Goal: Transaction & Acquisition: Purchase product/service

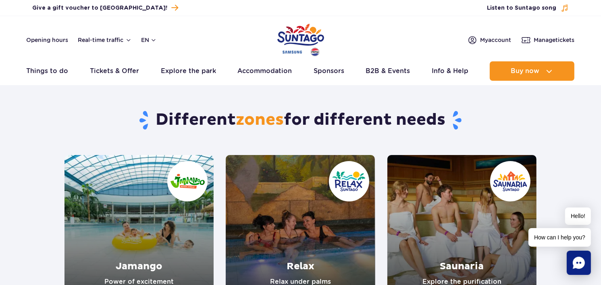
click at [308, 42] on img "Park of Poland" at bounding box center [300, 39] width 47 height 37
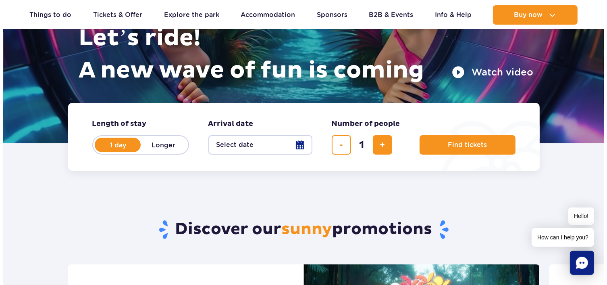
scroll to position [121, 0]
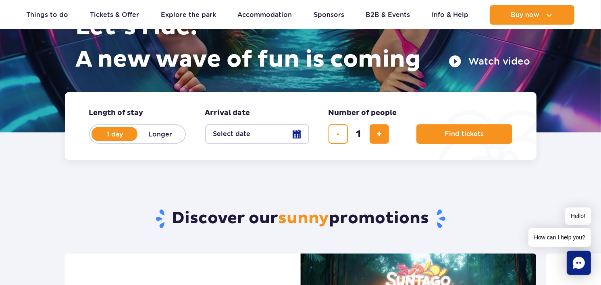
click at [155, 135] on label "Longer" at bounding box center [160, 133] width 46 height 17
click at [146, 141] on input "Longer" at bounding box center [141, 142] width 9 height 2
radio input "false"
radio input "true"
click at [295, 132] on button "Select date" at bounding box center [257, 133] width 104 height 19
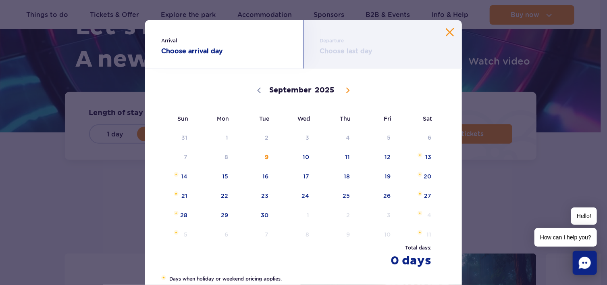
click at [347, 91] on icon at bounding box center [348, 90] width 3 height 5
select select "11"
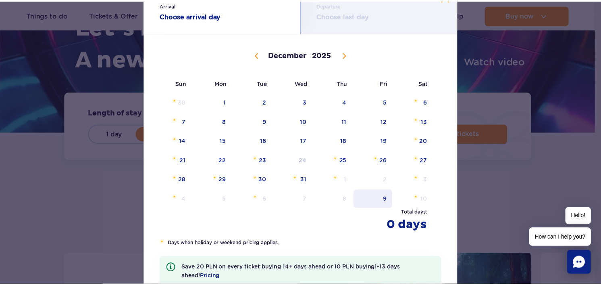
scroll to position [34, 0]
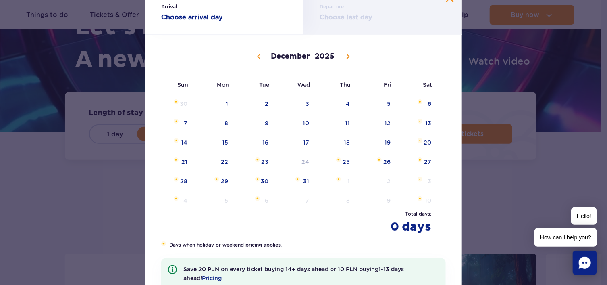
click at [528, 179] on div "Arrival Choose arrival day Departure Choose last day September October November…" at bounding box center [303, 142] width 607 height 285
click at [481, 12] on div "Arrival Choose arrival day Departure Choose last day September October November…" at bounding box center [303, 142] width 607 height 285
click at [36, 97] on div "Arrival Choose arrival day Departure Choose last day September October November…" at bounding box center [303, 142] width 607 height 285
click at [442, 0] on div "Departure Choose last day" at bounding box center [383, 10] width 158 height 48
click at [70, 62] on div "Arrival Choose arrival day Departure Choose last day September October November…" at bounding box center [303, 142] width 607 height 285
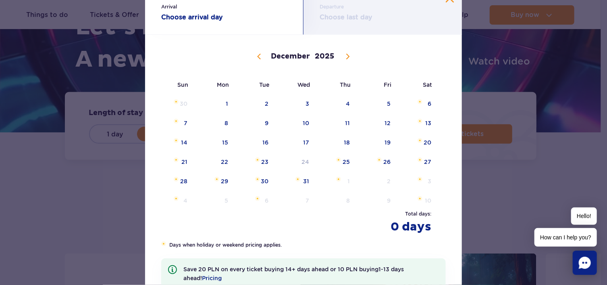
click at [197, 19] on strong "Choose arrival day" at bounding box center [224, 17] width 126 height 10
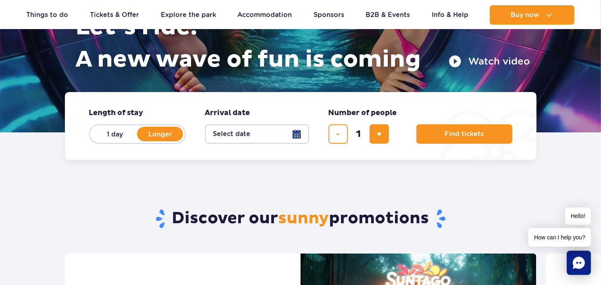
click at [293, 133] on button "Select date" at bounding box center [257, 133] width 104 height 19
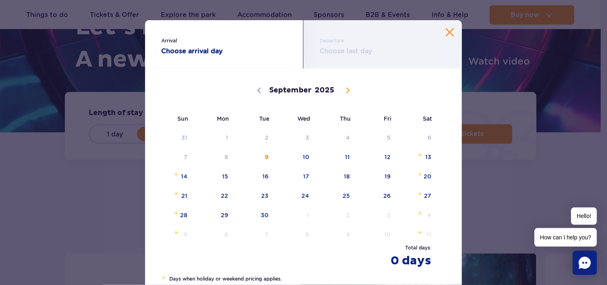
click at [342, 94] on span at bounding box center [348, 90] width 14 height 14
click at [342, 95] on span at bounding box center [348, 90] width 14 height 14
select select "11"
click at [300, 218] on span "31" at bounding box center [295, 215] width 41 height 19
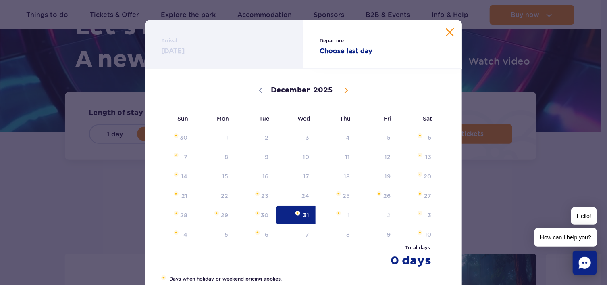
click at [449, 35] on button "Close calendar" at bounding box center [450, 32] width 8 height 8
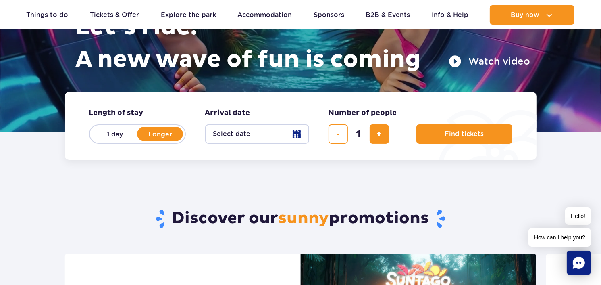
click at [296, 133] on button "Select date" at bounding box center [257, 133] width 104 height 19
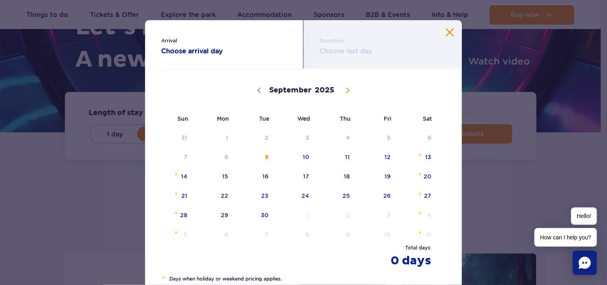
click at [345, 91] on icon at bounding box center [348, 90] width 6 height 6
select select "11"
click at [300, 214] on span "31" at bounding box center [295, 215] width 41 height 19
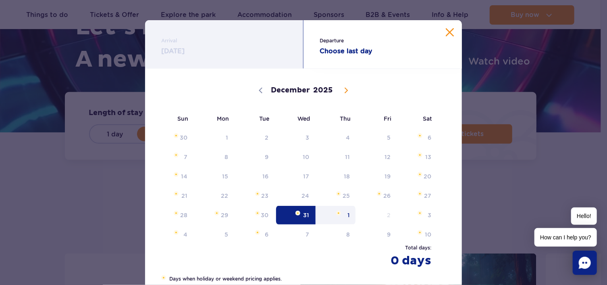
click at [335, 52] on strong "Choose last day" at bounding box center [383, 51] width 126 height 10
click at [349, 213] on span "1" at bounding box center [336, 215] width 41 height 19
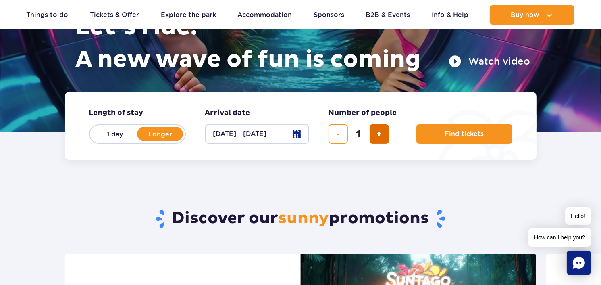
click at [379, 134] on span "add ticket" at bounding box center [379, 134] width 5 height 0
click at [378, 134] on span "add ticket" at bounding box center [379, 134] width 5 height 0
type input "5"
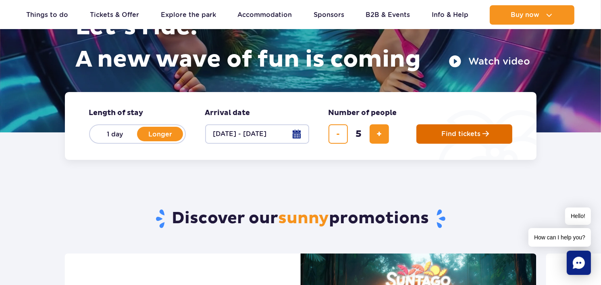
click at [460, 132] on span "Find tickets" at bounding box center [460, 133] width 39 height 7
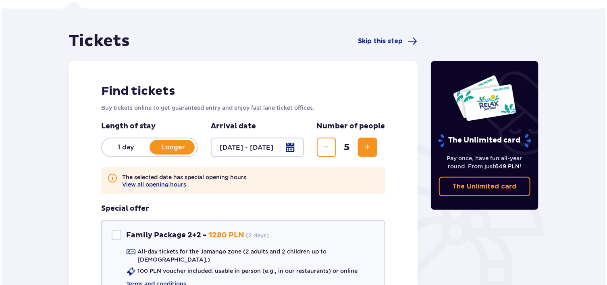
scroll to position [81, 0]
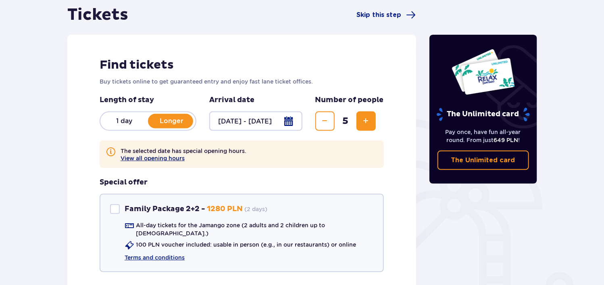
click at [154, 158] on button "View all opening hours" at bounding box center [153, 158] width 64 height 6
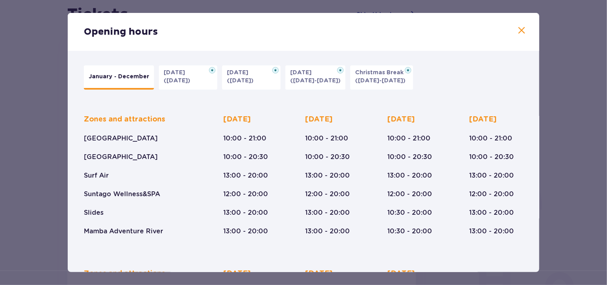
click at [522, 35] on span at bounding box center [522, 31] width 10 height 10
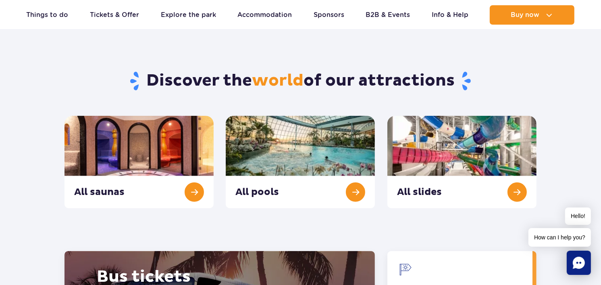
scroll to position [806, 0]
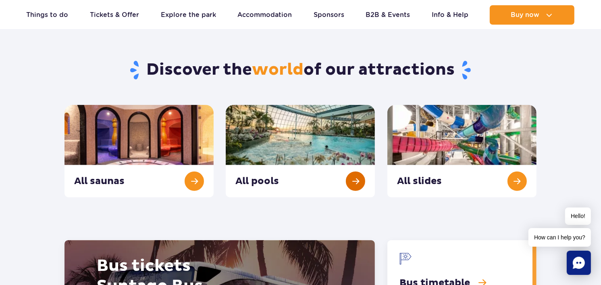
click at [358, 179] on link "All pools" at bounding box center [300, 151] width 149 height 92
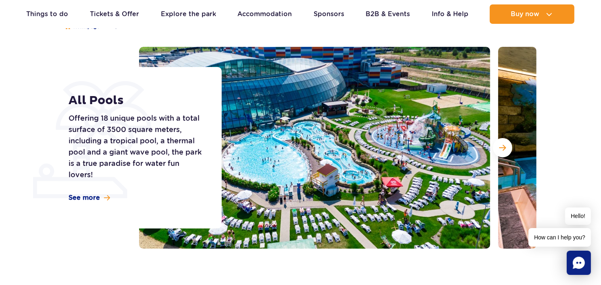
scroll to position [81, 0]
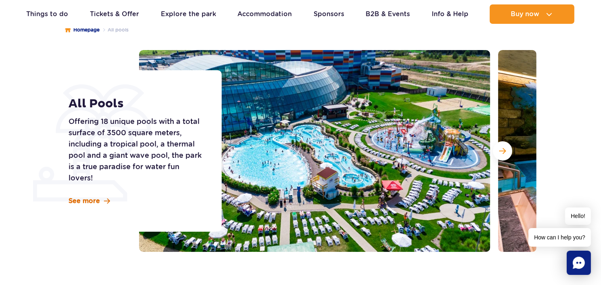
click at [88, 200] on span "See more" at bounding box center [84, 200] width 31 height 9
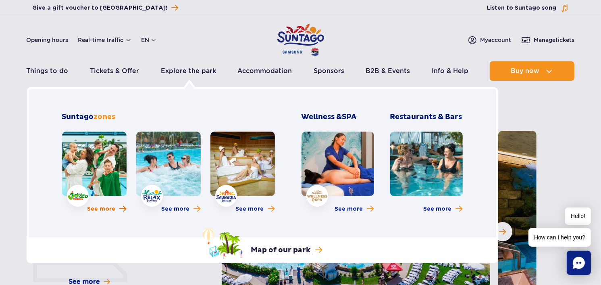
click at [100, 208] on span "See more" at bounding box center [101, 209] width 28 height 8
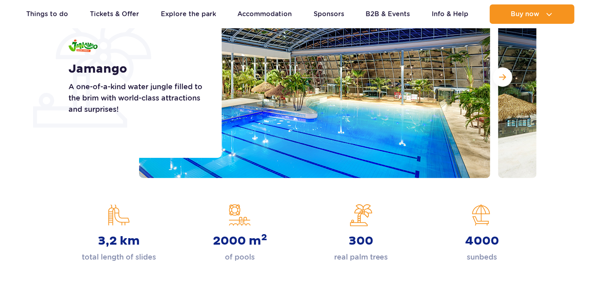
scroll to position [161, 0]
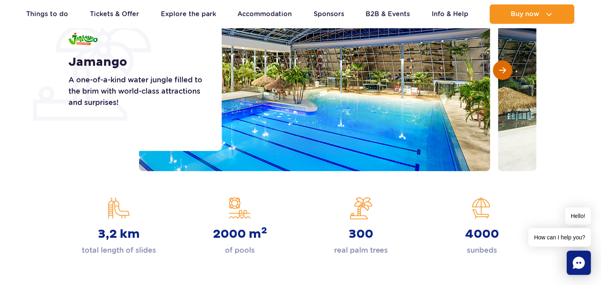
click at [500, 69] on span "Next slide" at bounding box center [503, 70] width 7 height 7
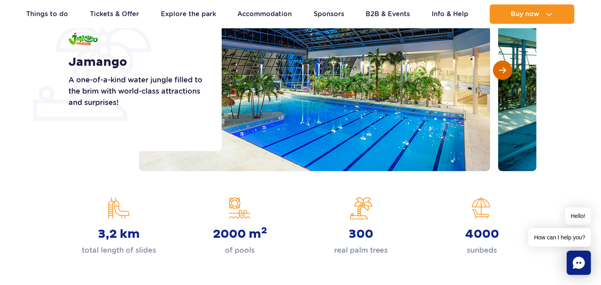
click at [500, 69] on span "Next slide" at bounding box center [503, 70] width 7 height 7
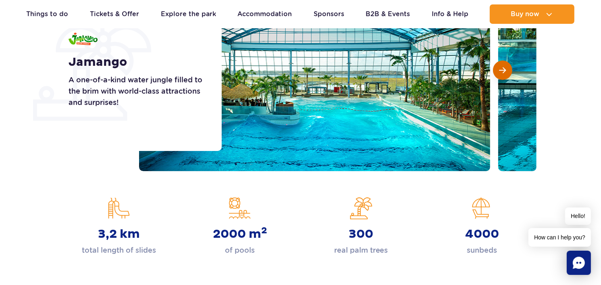
click at [500, 69] on span "Next slide" at bounding box center [503, 70] width 7 height 7
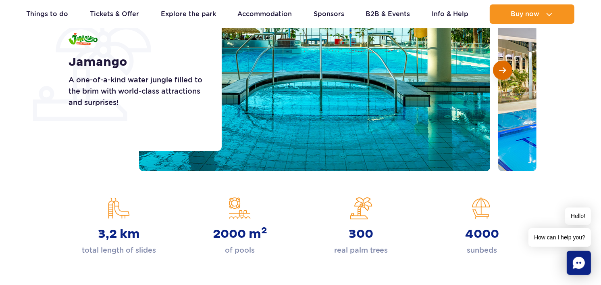
click at [500, 69] on span "Next slide" at bounding box center [503, 70] width 7 height 7
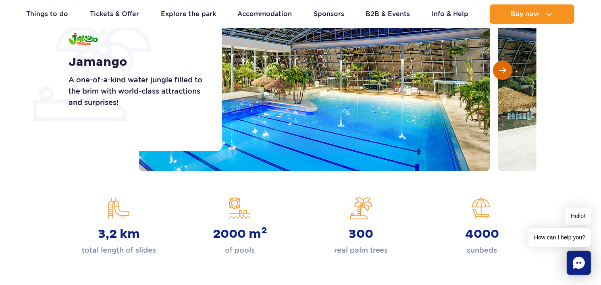
click at [500, 69] on span "Next slide" at bounding box center [503, 70] width 7 height 7
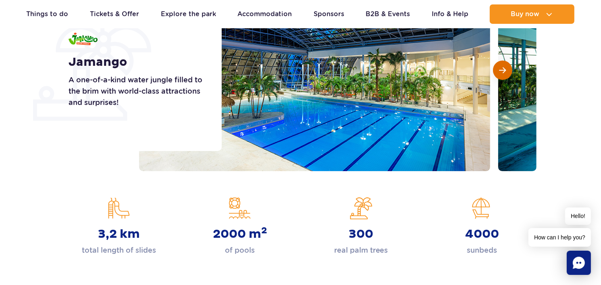
click at [500, 69] on span "Next slide" at bounding box center [503, 70] width 7 height 7
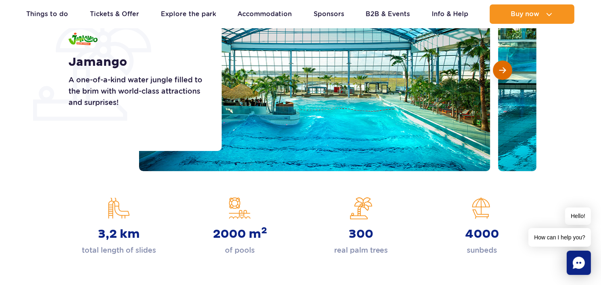
click at [500, 69] on span "Next slide" at bounding box center [503, 70] width 7 height 7
